Goal: Information Seeking & Learning: Learn about a topic

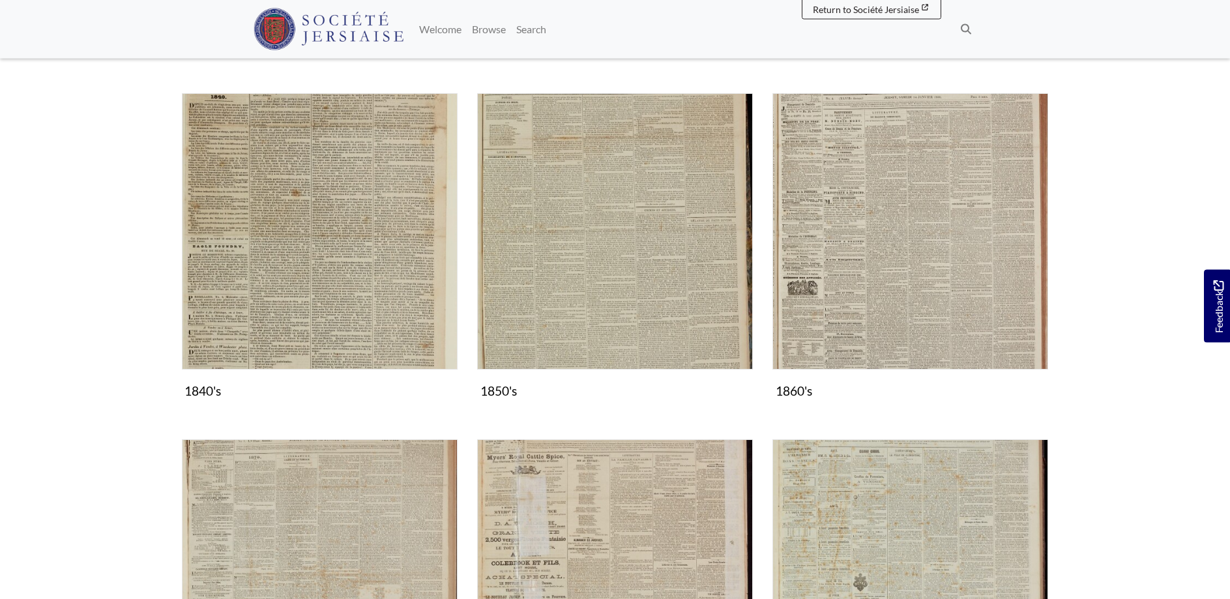
scroll to position [665, 0]
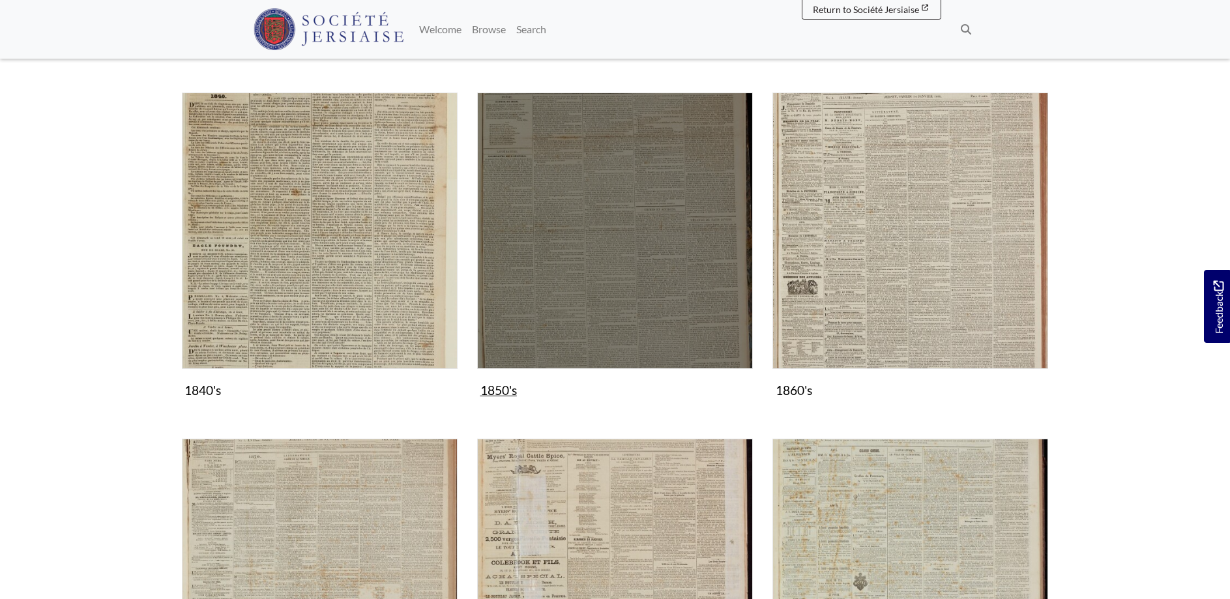
click at [563, 250] on img "Subcollection" at bounding box center [615, 231] width 276 height 276
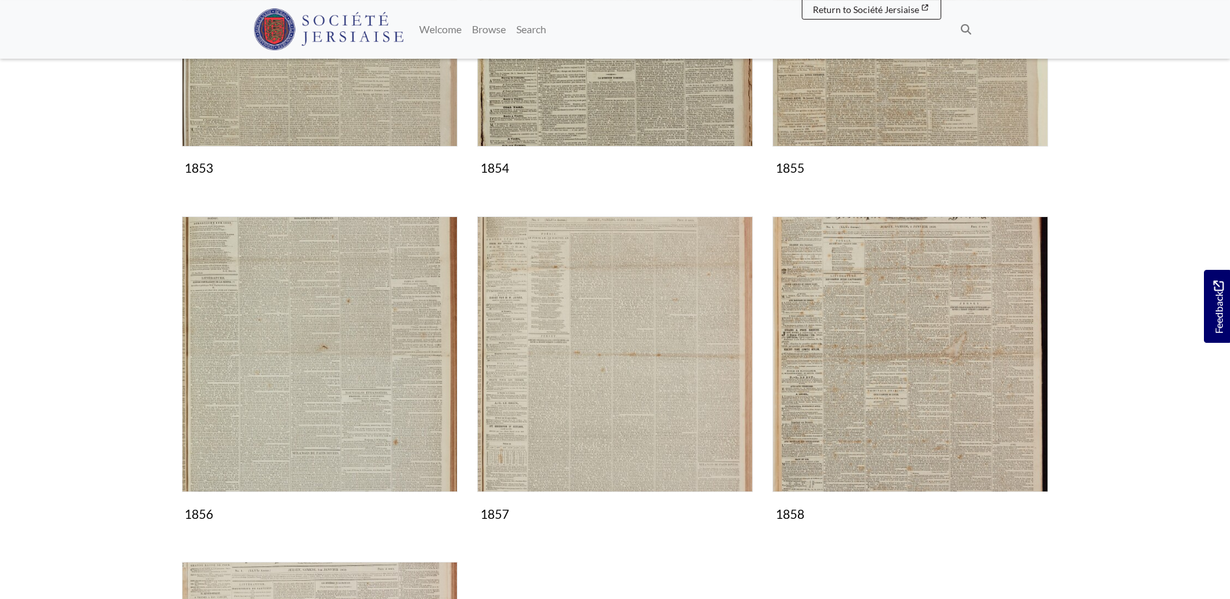
scroll to position [798, 0]
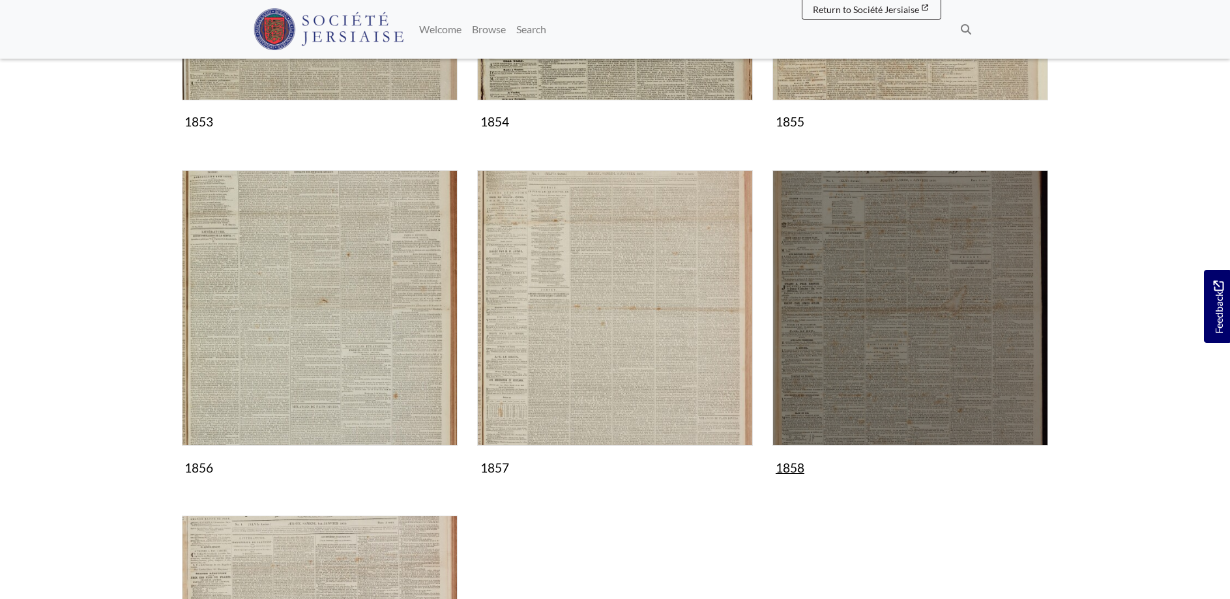
click at [977, 309] on img "Subcollection" at bounding box center [910, 308] width 276 height 276
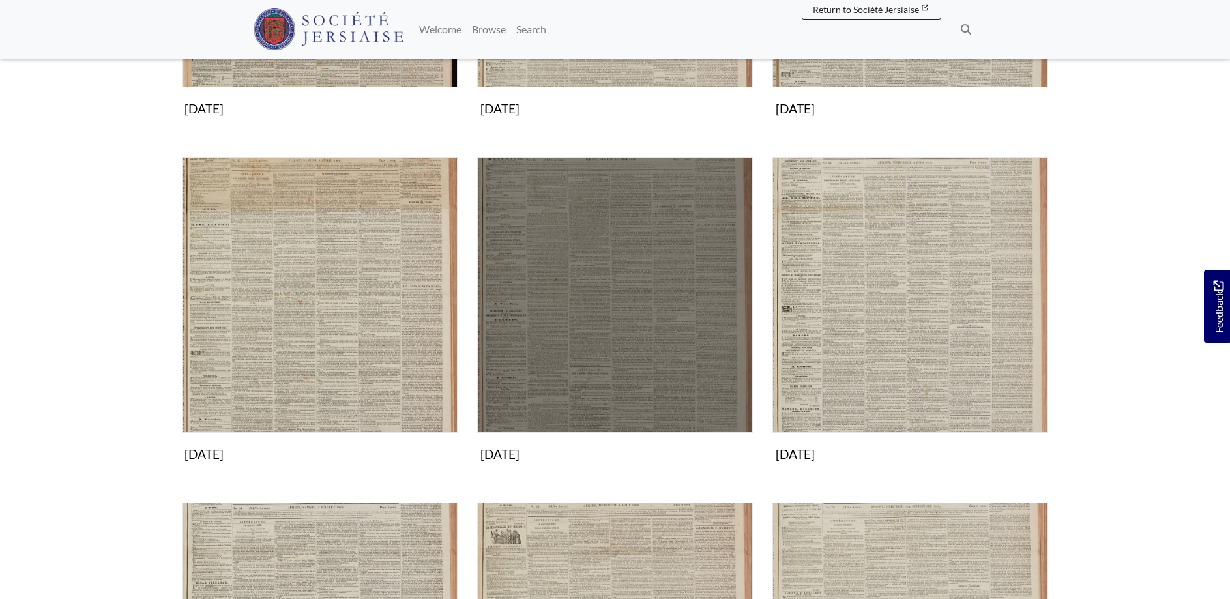
scroll to position [465, 0]
click at [598, 315] on img "Subcollection" at bounding box center [615, 295] width 276 height 276
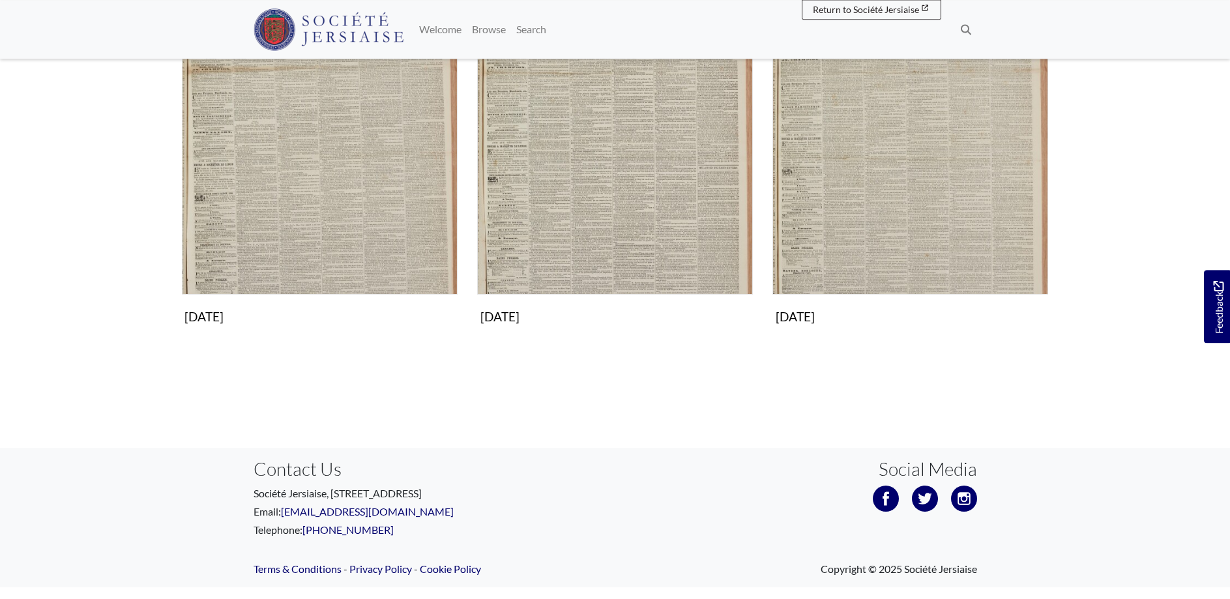
scroll to position [974, 0]
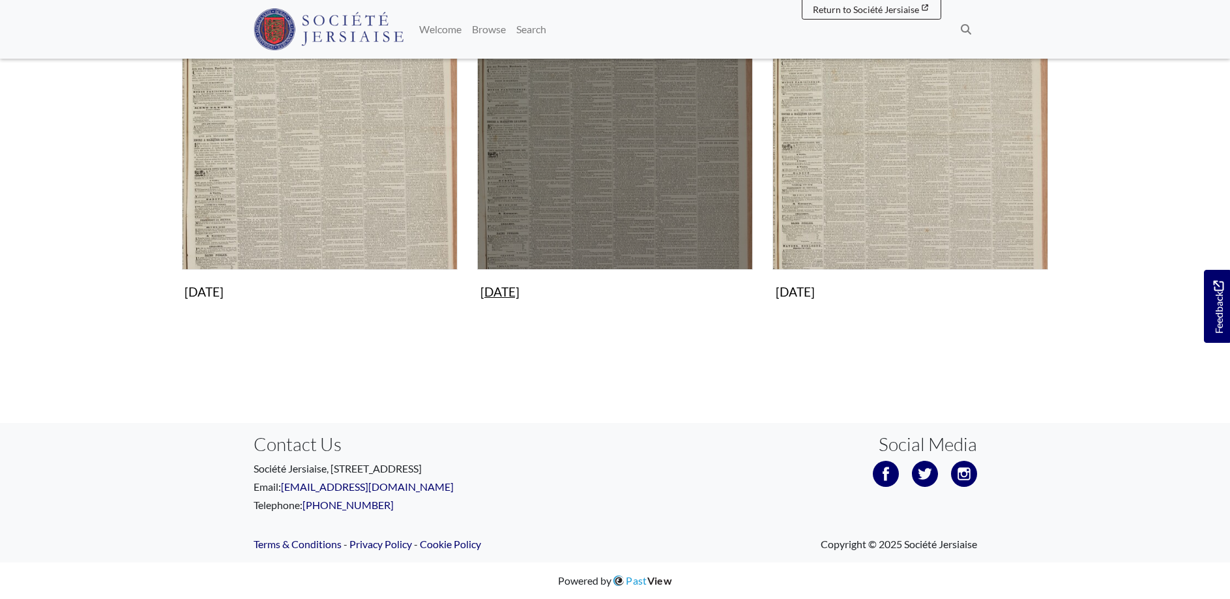
click at [604, 121] on img "Subcollection" at bounding box center [615, 132] width 276 height 276
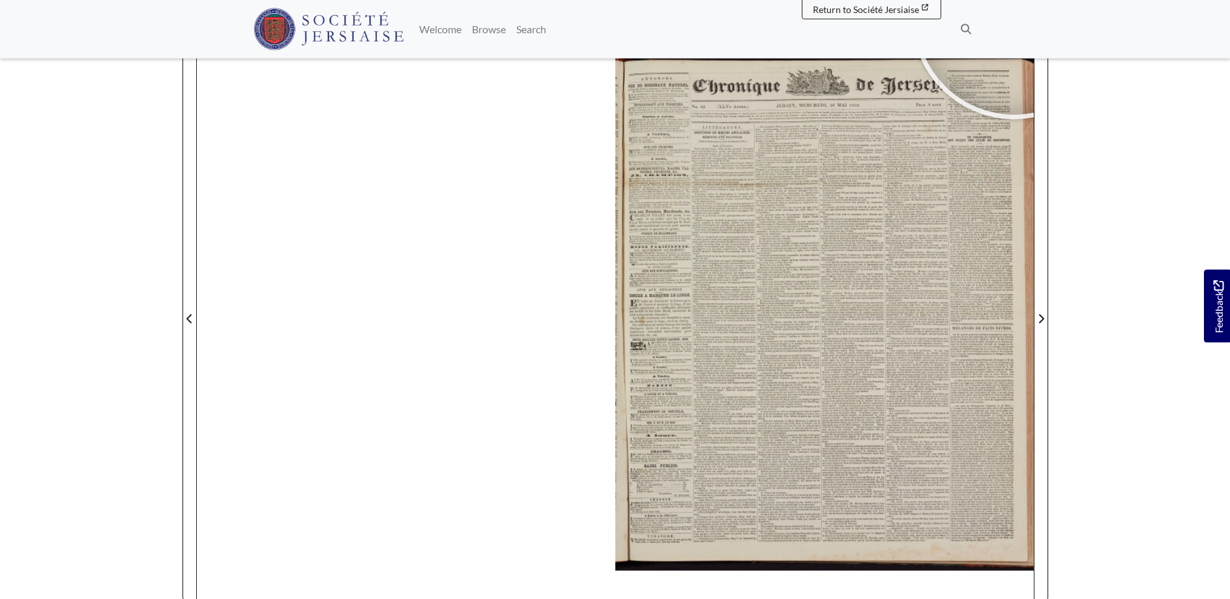
scroll to position [192, 0]
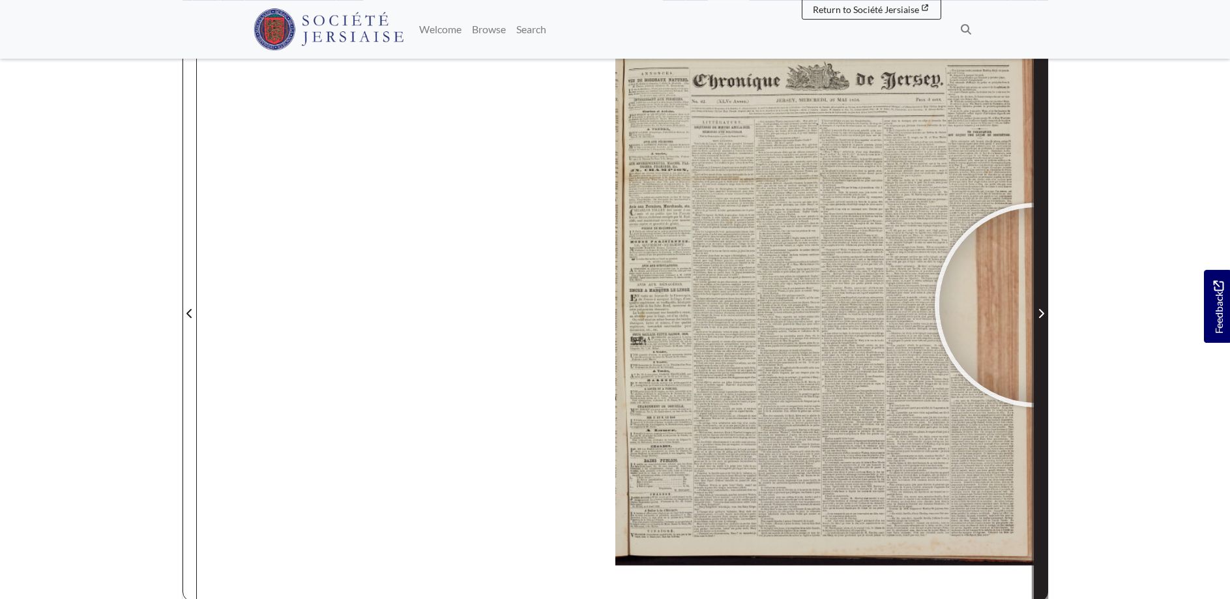
click at [1037, 305] on span "Next Page" at bounding box center [1040, 305] width 13 height 591
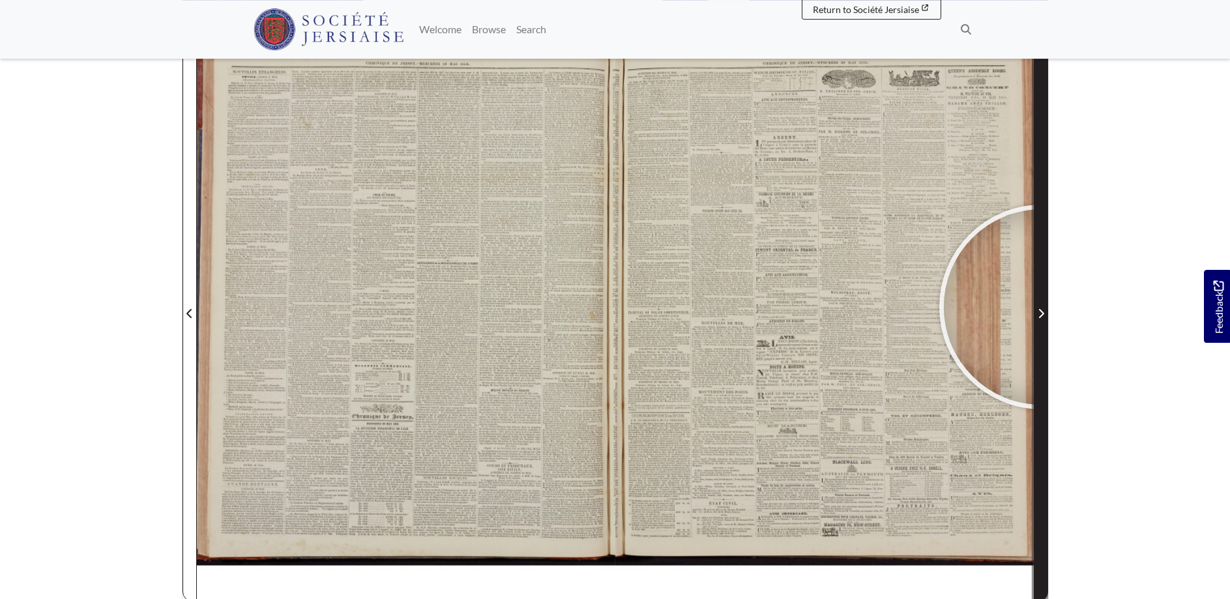
click at [1042, 307] on span "Next Page" at bounding box center [1040, 314] width 13 height 16
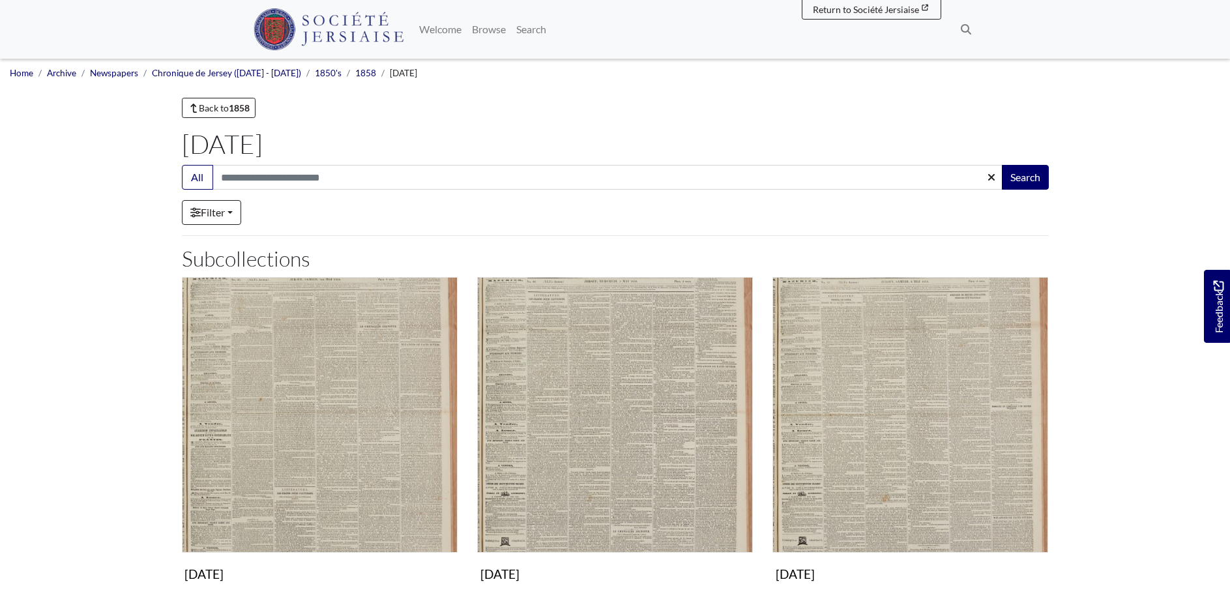
scroll to position [974, 0]
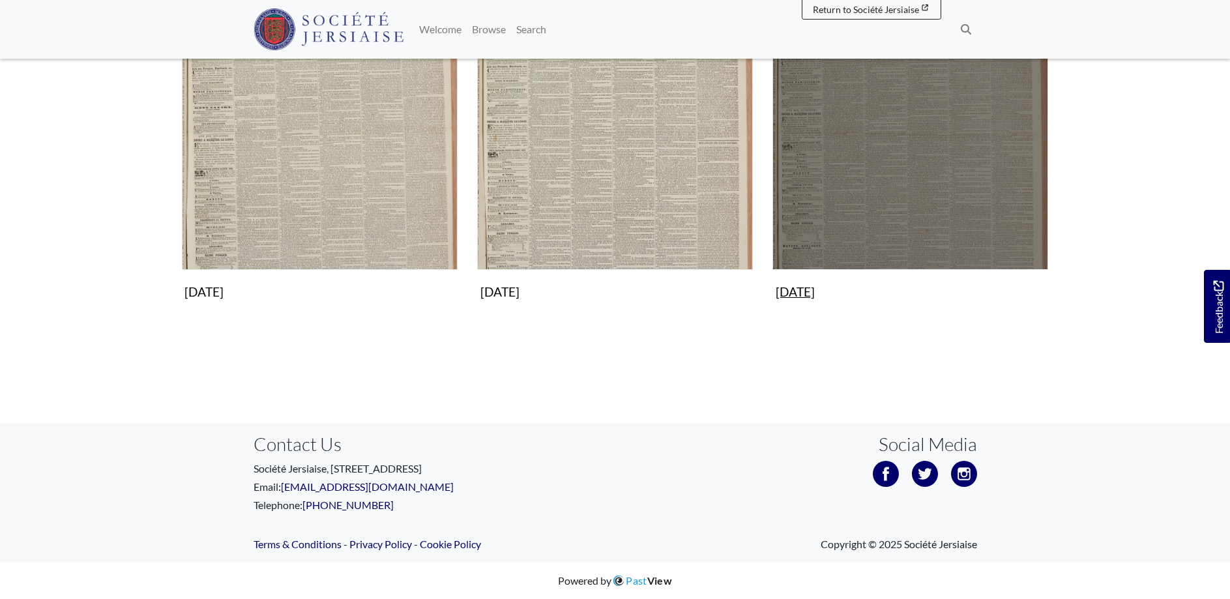
click at [918, 132] on img "Subcollection" at bounding box center [910, 132] width 276 height 276
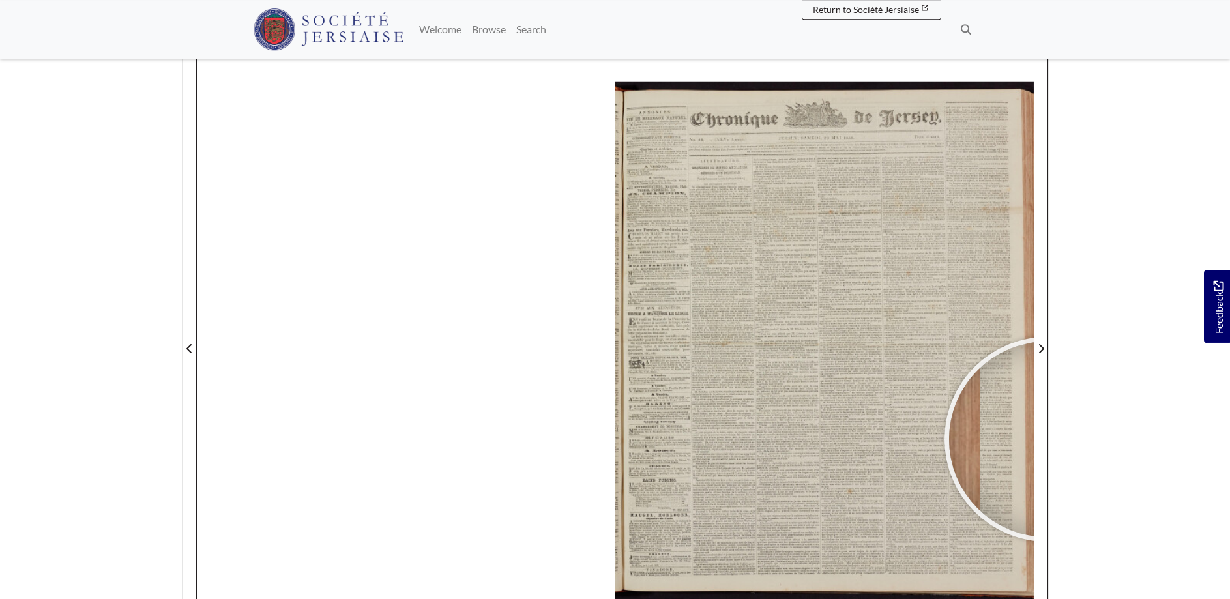
scroll to position [160, 0]
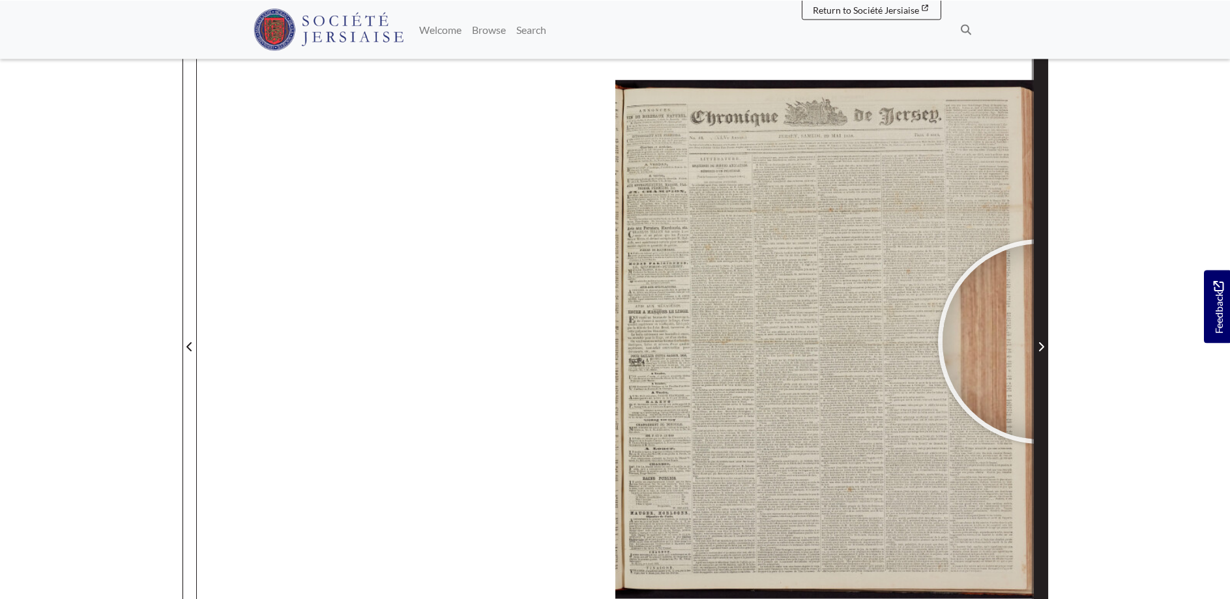
click at [1040, 341] on span "Next Page" at bounding box center [1040, 346] width 13 height 16
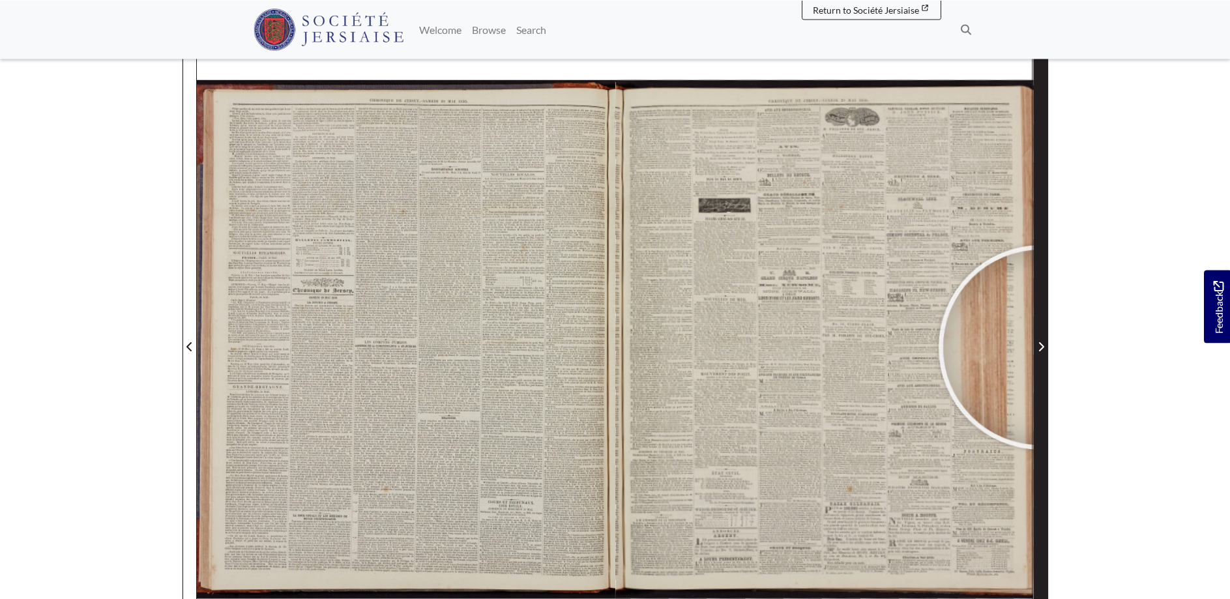
click at [1044, 345] on icon "Next Page" at bounding box center [1041, 346] width 7 height 10
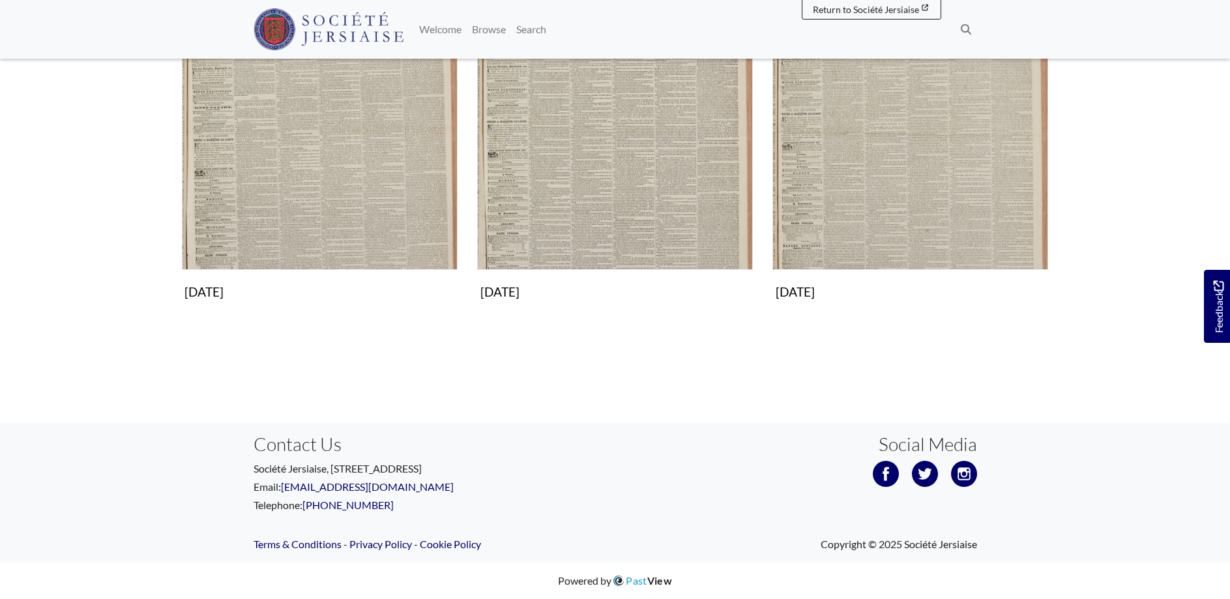
scroll to position [974, 0]
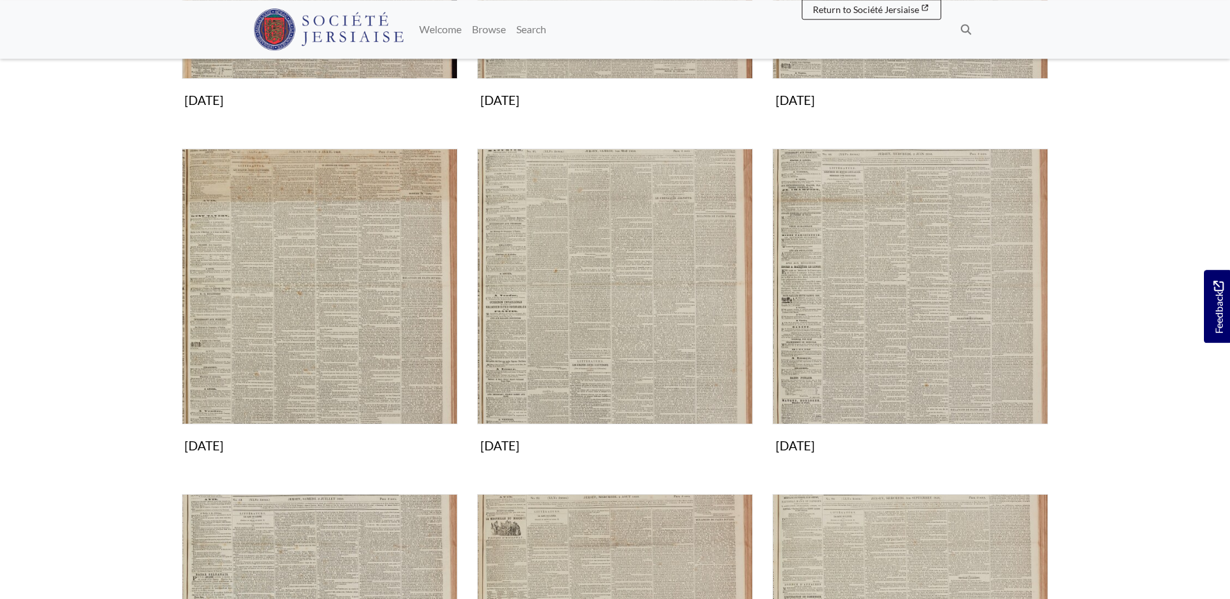
scroll to position [598, 0]
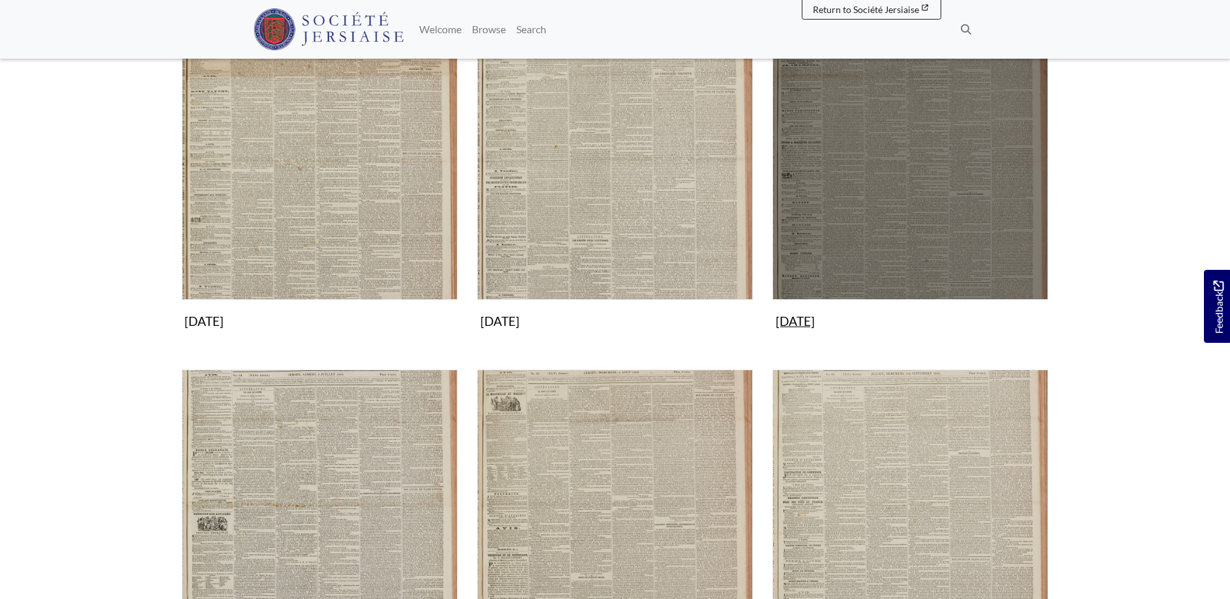
click at [877, 202] on img "Subcollection" at bounding box center [910, 162] width 276 height 276
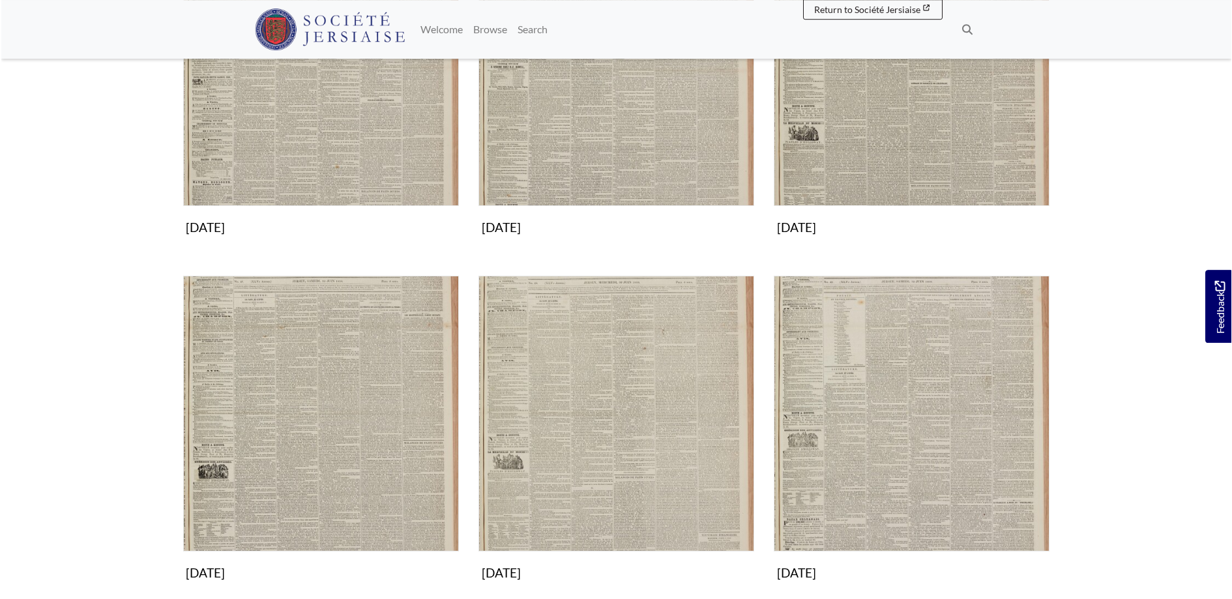
scroll to position [199, 0]
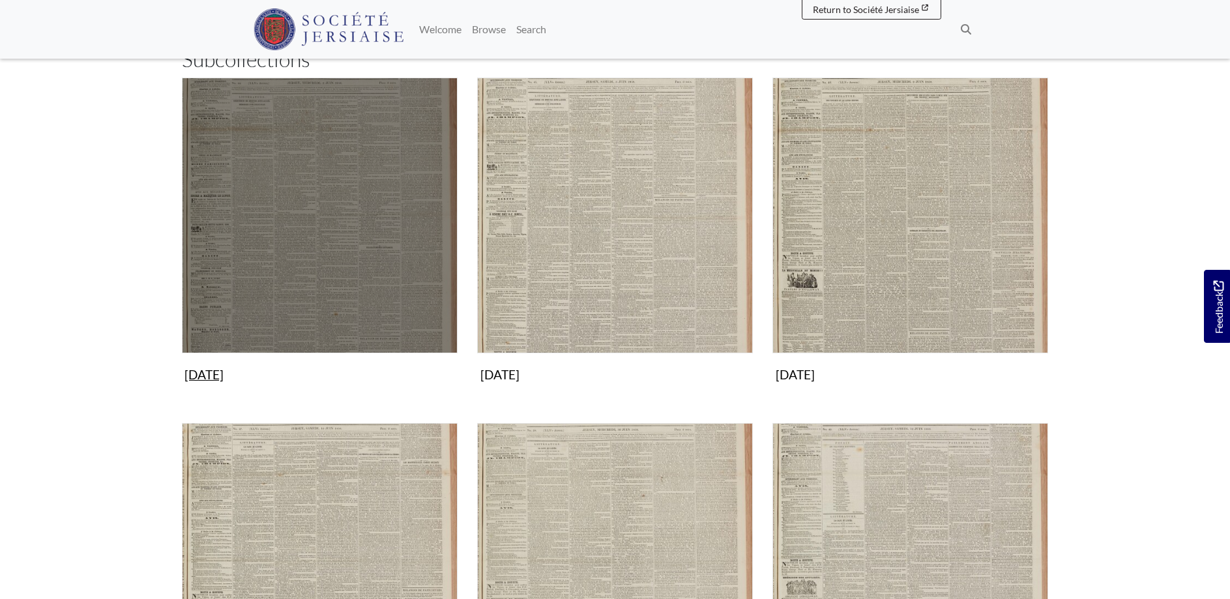
click at [334, 198] on img "Subcollection" at bounding box center [320, 216] width 276 height 276
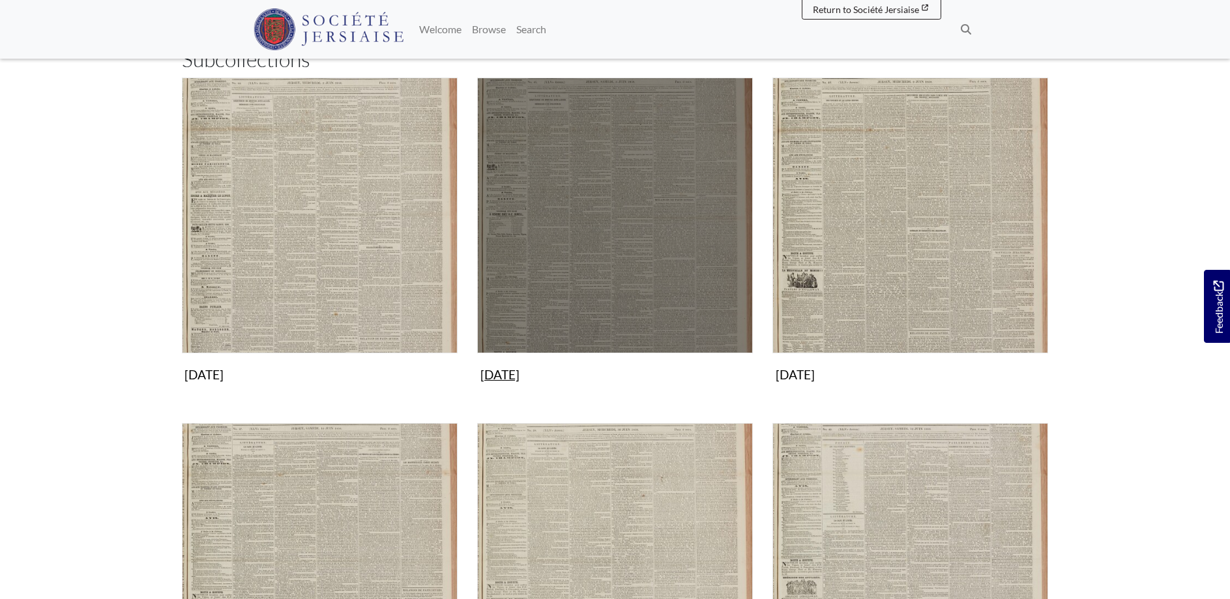
click at [658, 159] on img "Subcollection" at bounding box center [615, 216] width 276 height 276
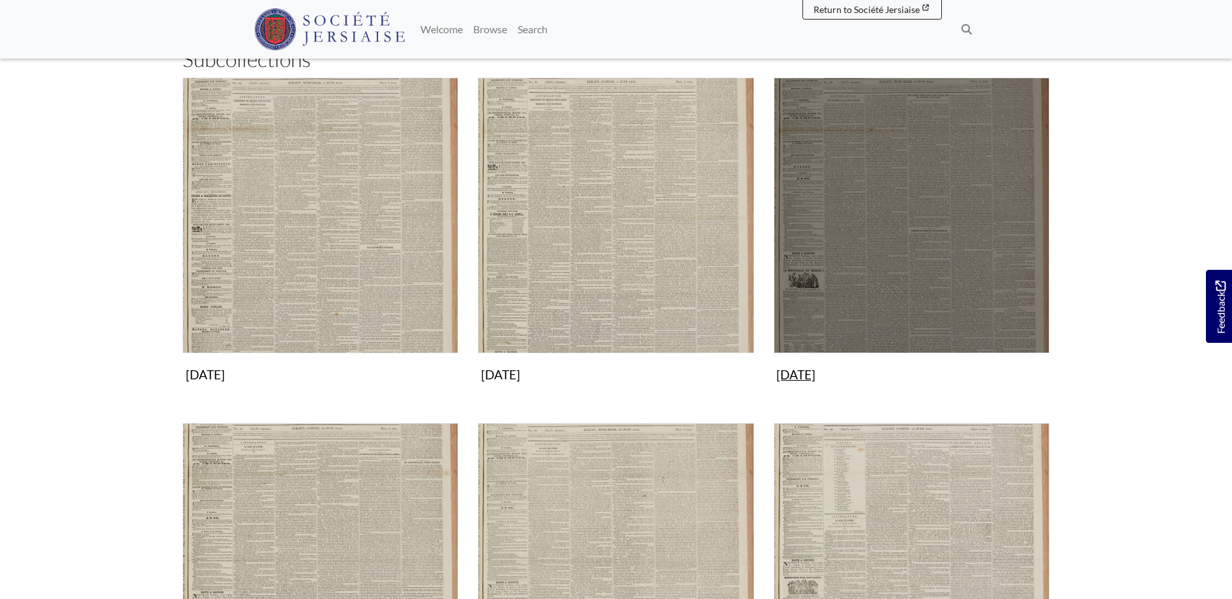
click at [966, 246] on img "Subcollection" at bounding box center [912, 216] width 276 height 276
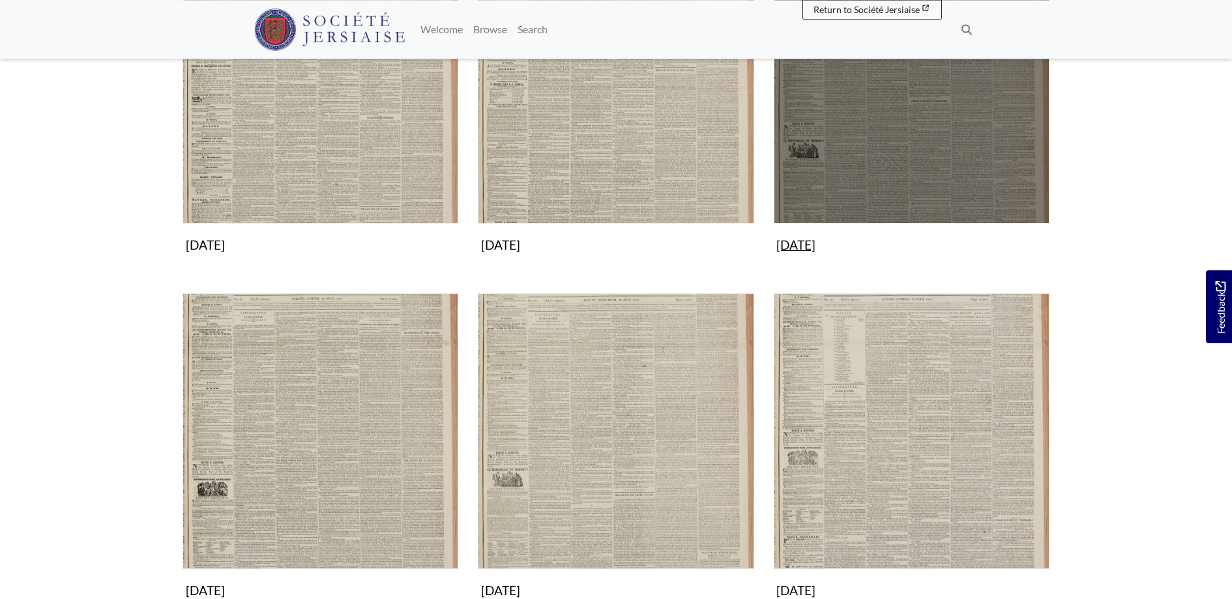
scroll to position [332, 0]
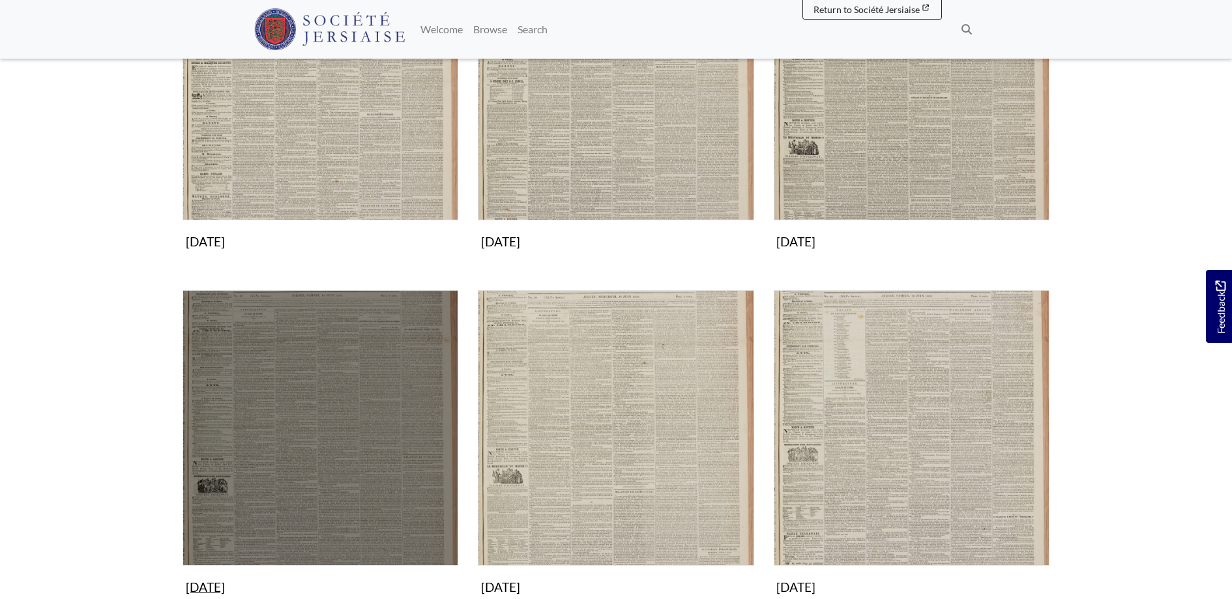
click at [340, 392] on img "Subcollection" at bounding box center [321, 428] width 276 height 276
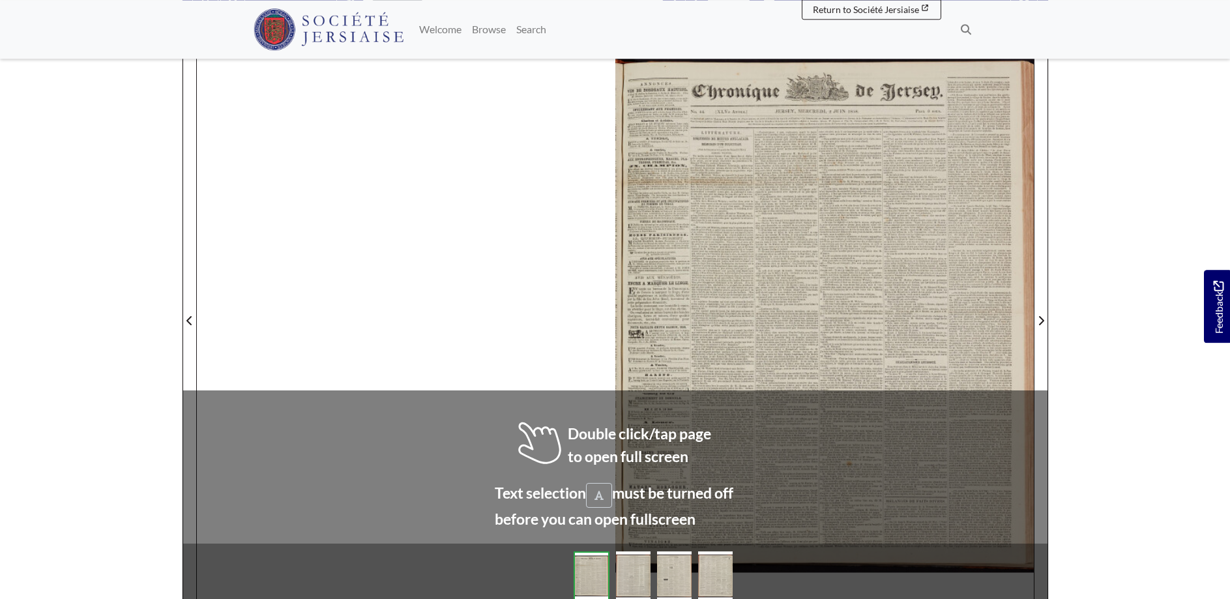
scroll to position [190, 0]
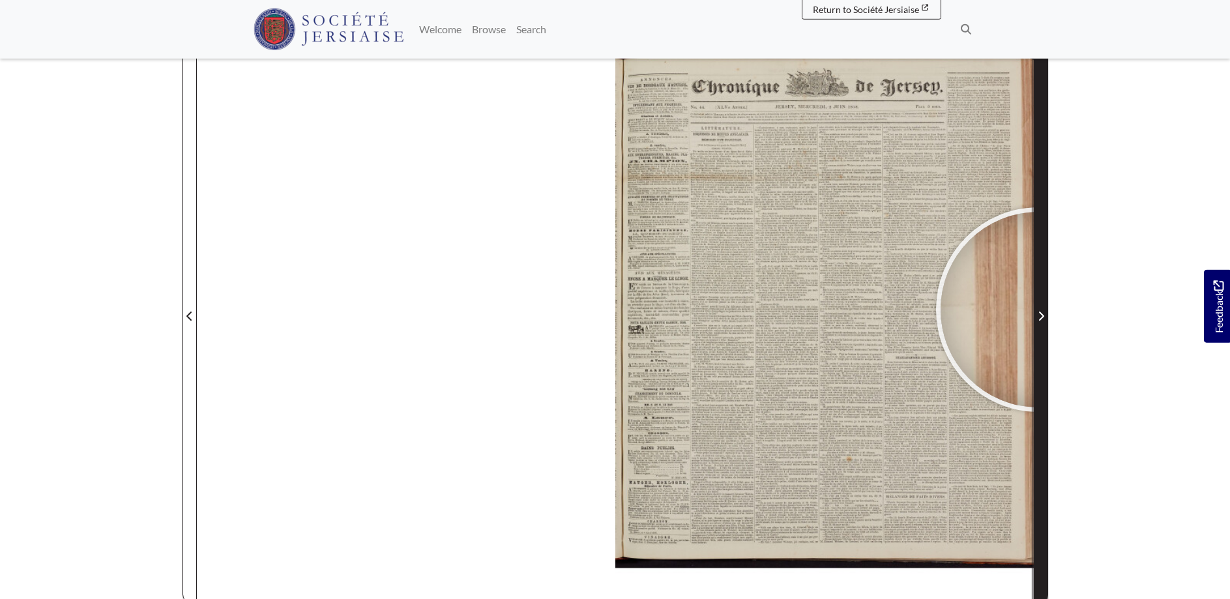
click at [1038, 310] on span "Next Page" at bounding box center [1040, 316] width 13 height 16
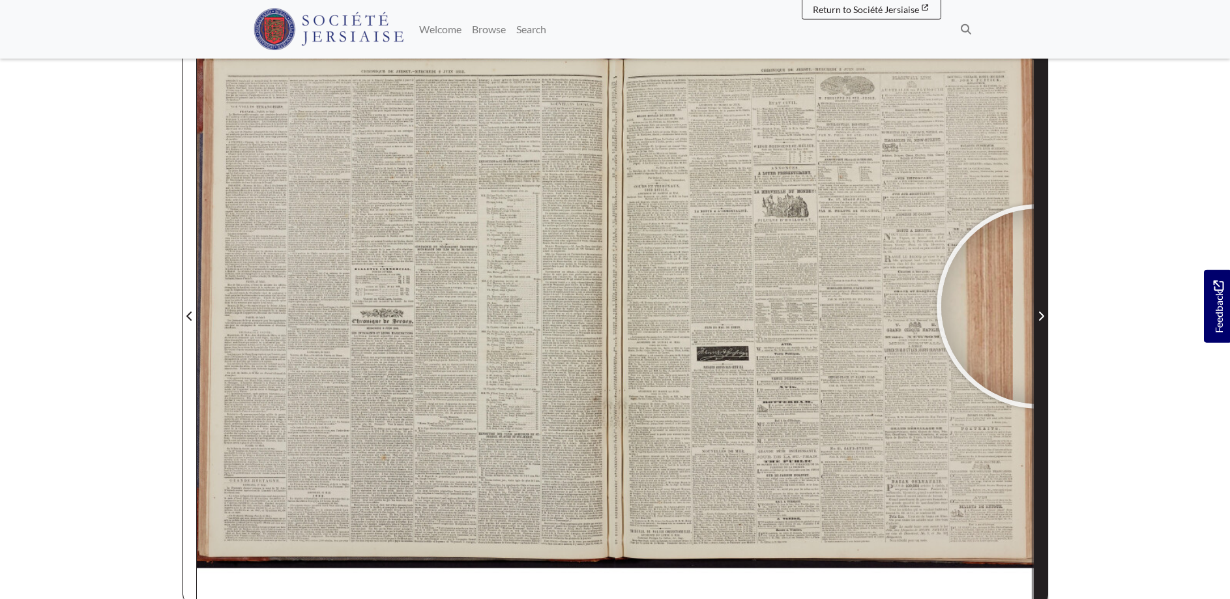
click at [1039, 306] on span "Next Page" at bounding box center [1040, 308] width 13 height 591
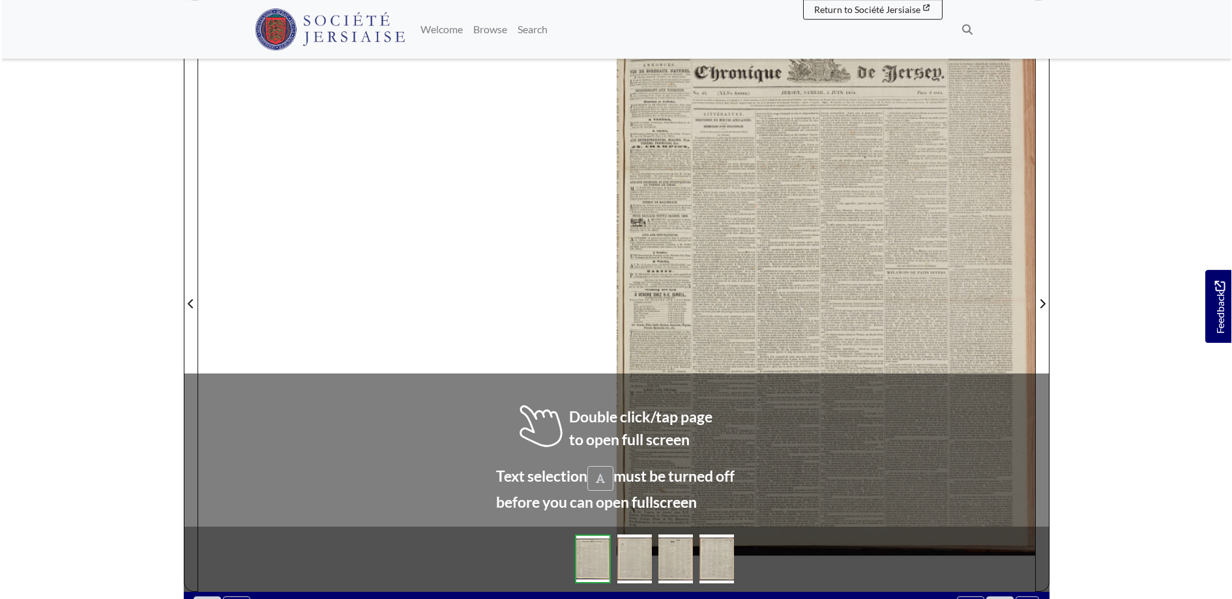
scroll to position [203, 0]
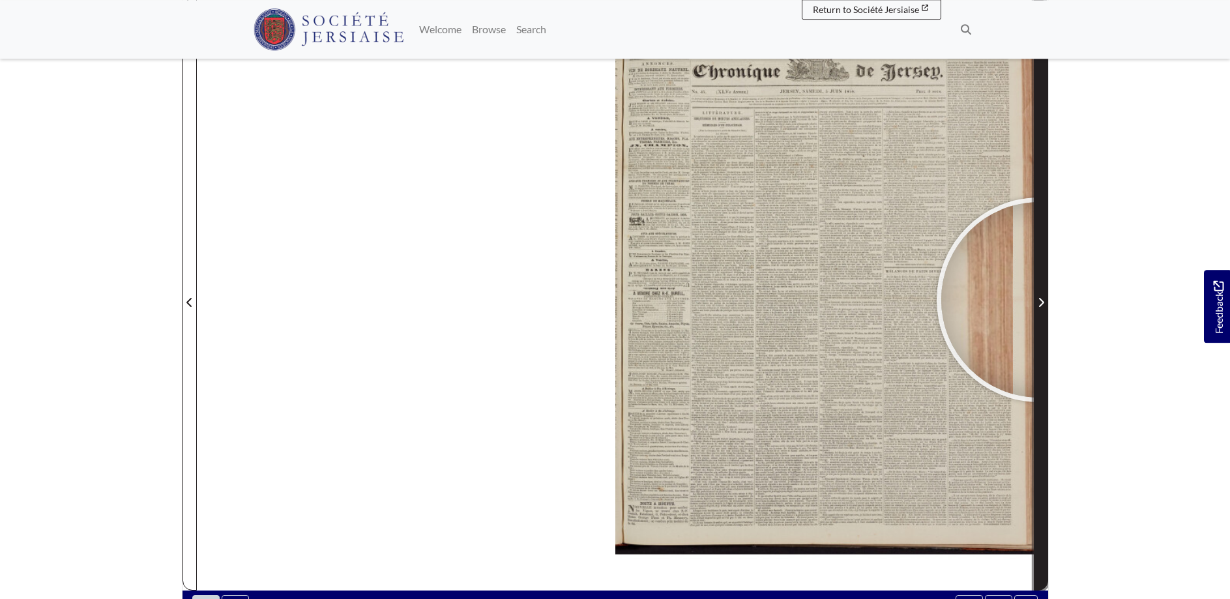
click at [1039, 300] on icon "Next Page" at bounding box center [1041, 302] width 7 height 10
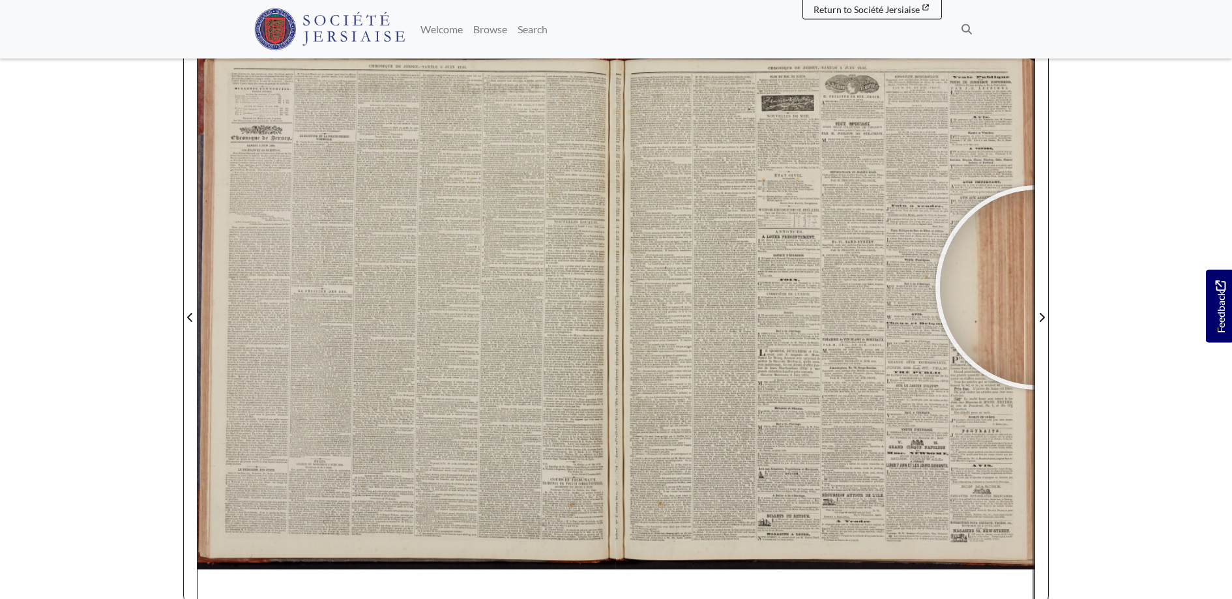
scroll to position [177, 0]
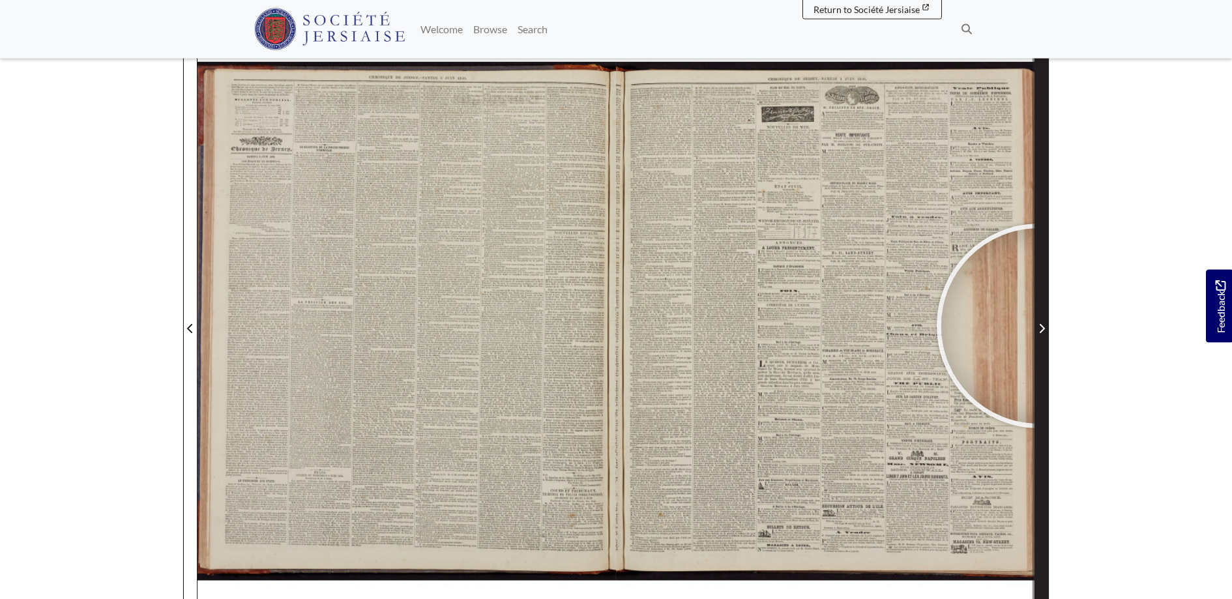
click at [1039, 326] on icon "Next Page" at bounding box center [1041, 328] width 7 height 10
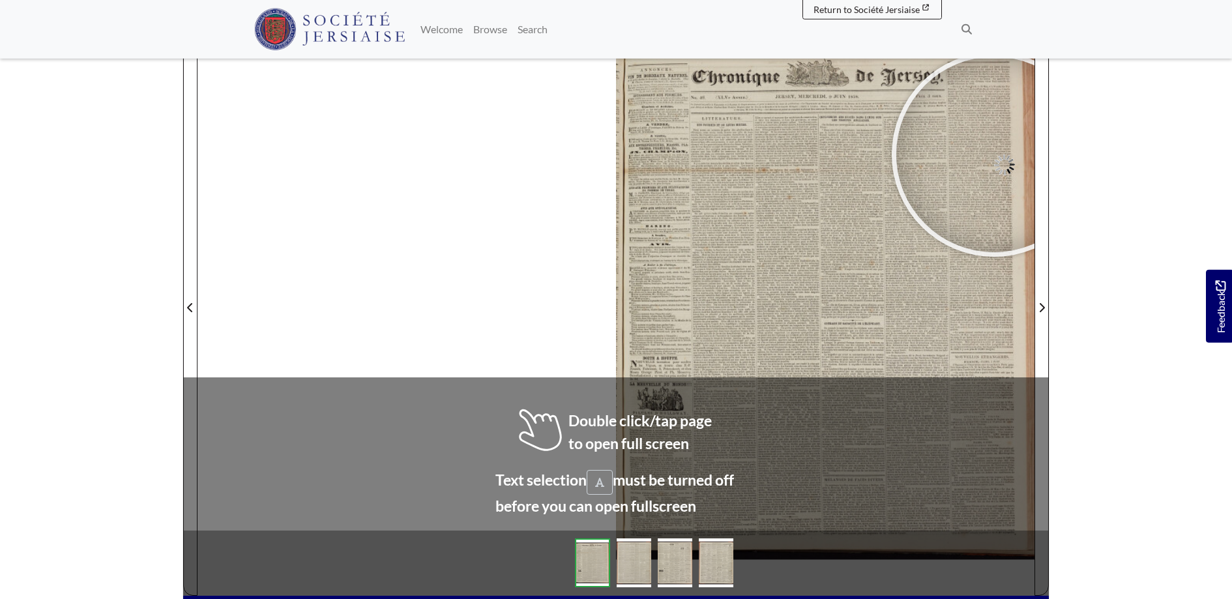
scroll to position [185, 0]
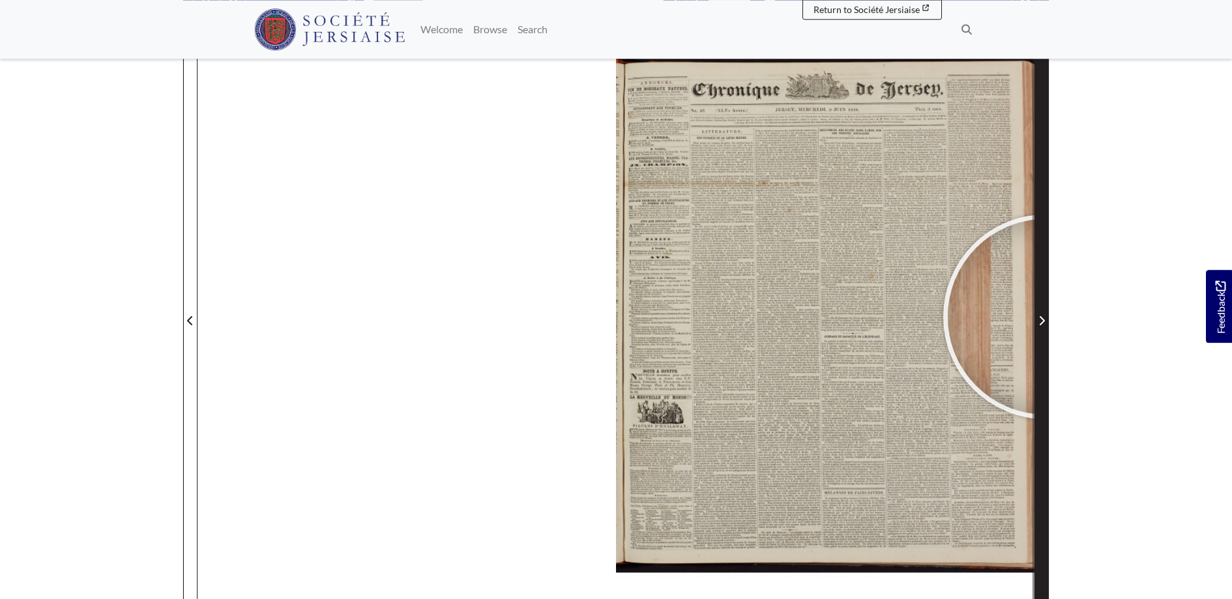
click at [1046, 317] on span "Next Page" at bounding box center [1041, 321] width 13 height 16
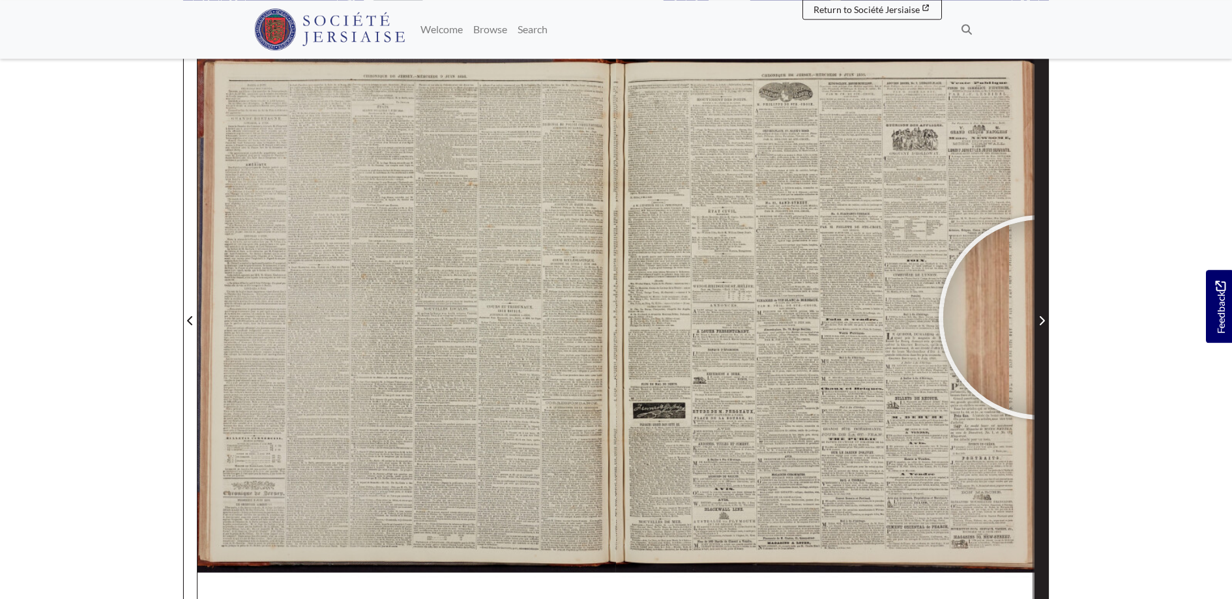
click at [1041, 317] on icon "Next Page" at bounding box center [1042, 320] width 5 height 9
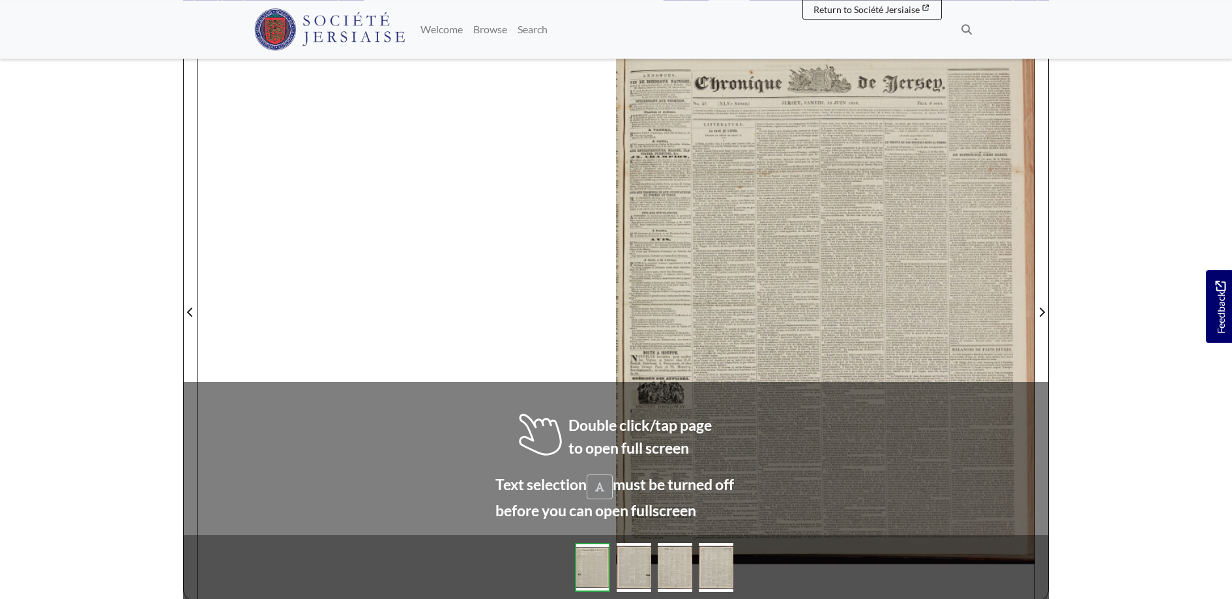
scroll to position [196, 0]
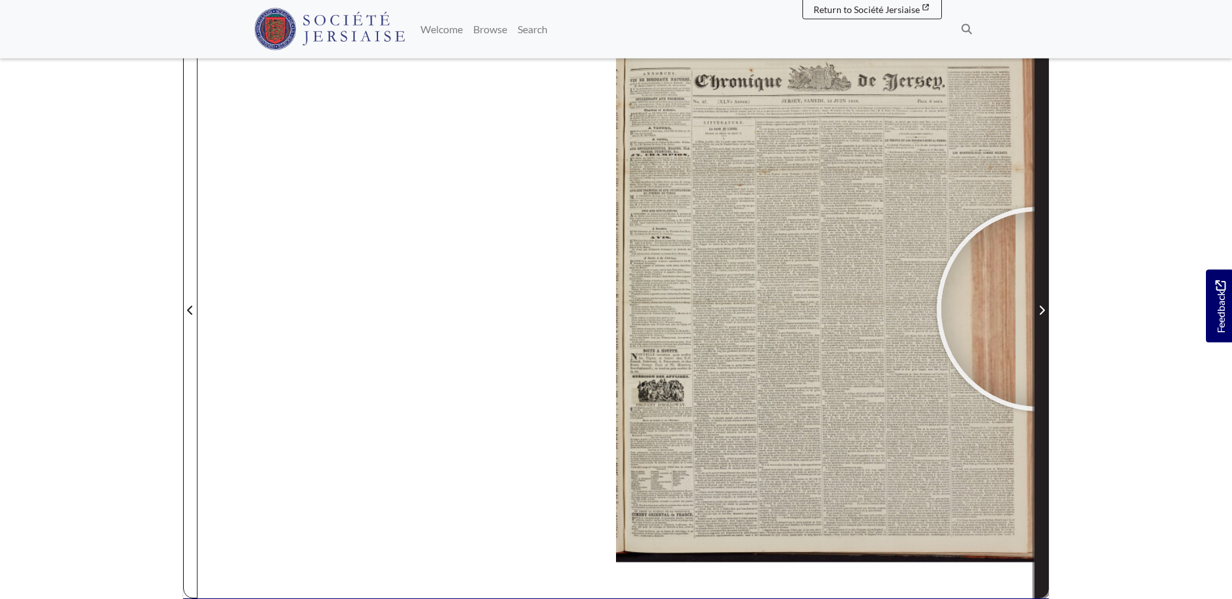
click at [1039, 309] on icon "Next Page" at bounding box center [1041, 310] width 7 height 10
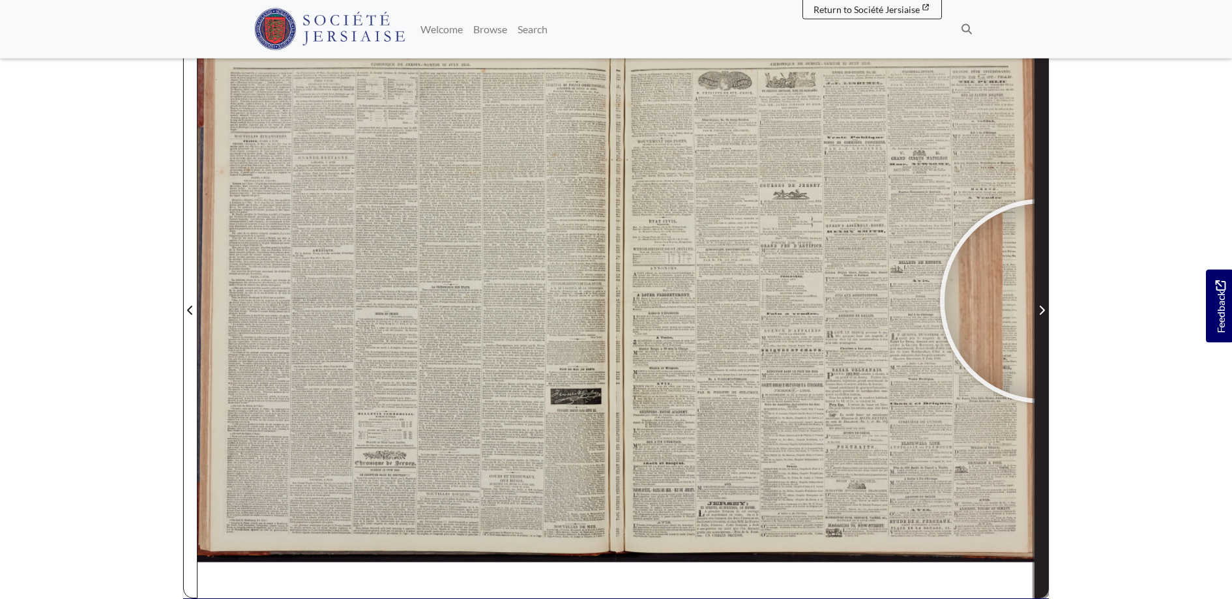
click at [1042, 301] on span "Next Page" at bounding box center [1041, 302] width 13 height 591
